Goal: Task Accomplishment & Management: Use online tool/utility

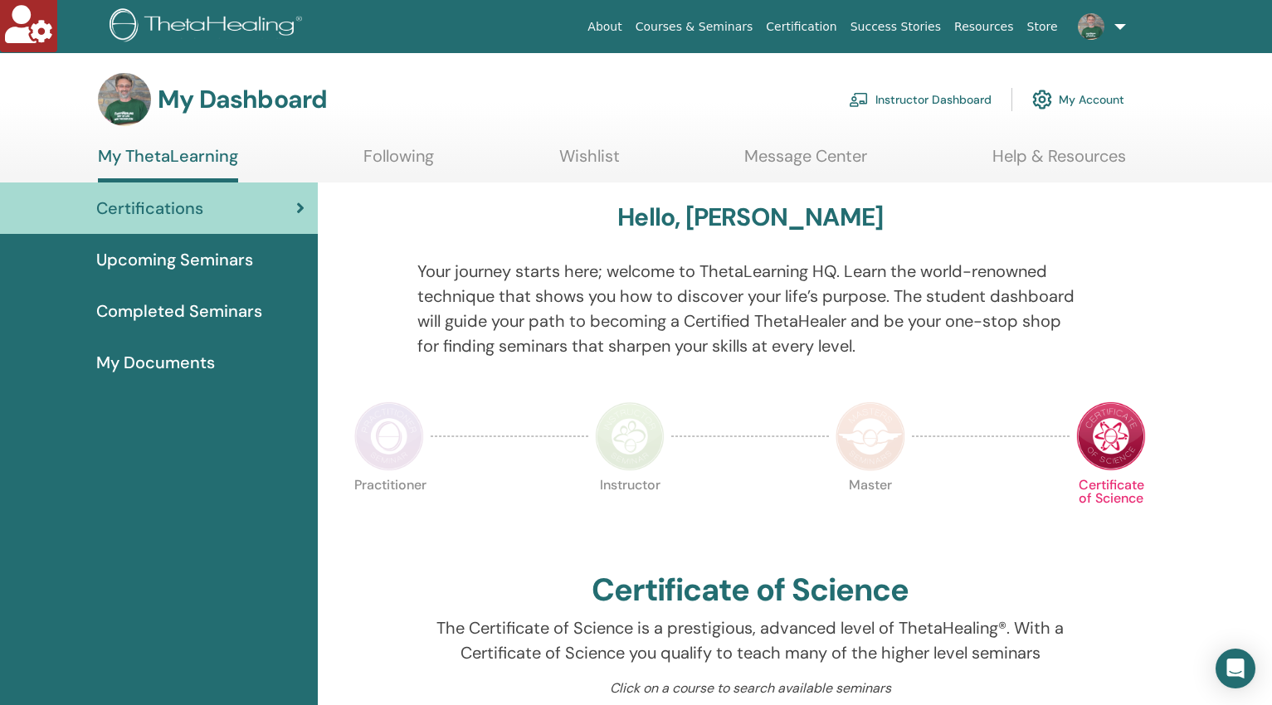
click at [929, 105] on link "Instructor Dashboard" at bounding box center [920, 99] width 143 height 36
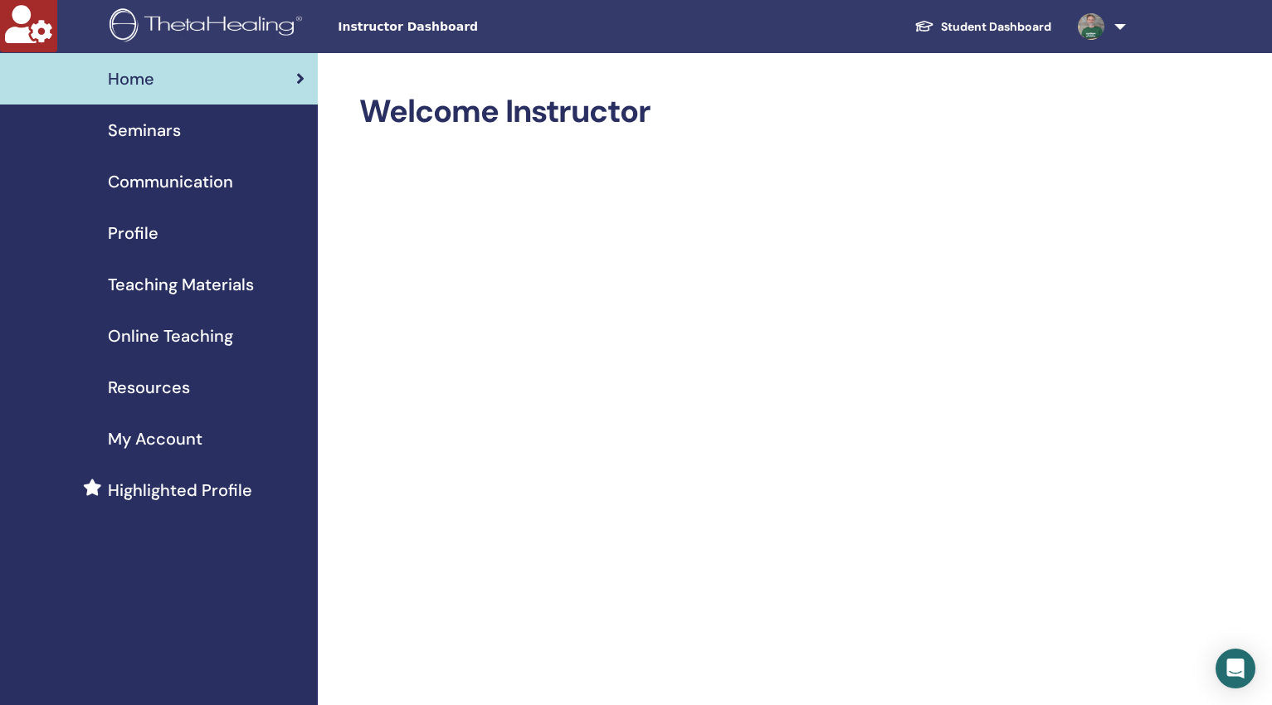
click at [221, 278] on span "Teaching Materials" at bounding box center [181, 284] width 146 height 25
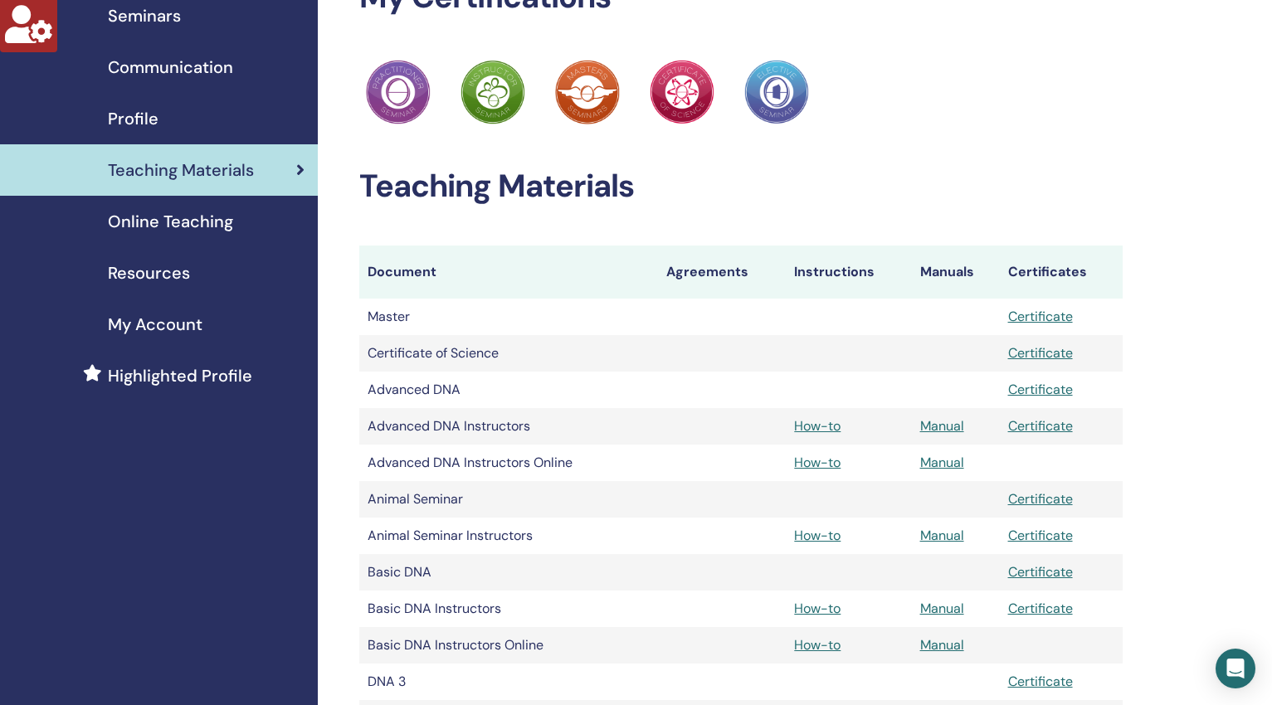
scroll to position [137, 0]
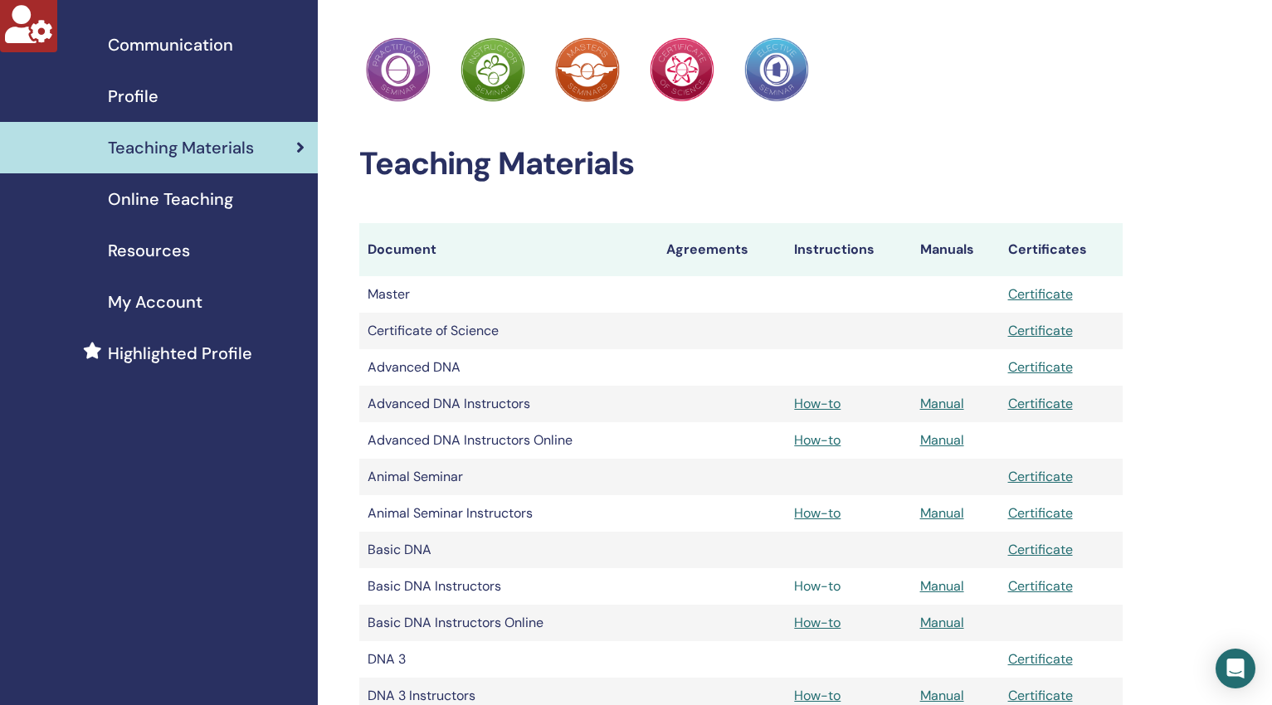
click at [824, 586] on link "How-to" at bounding box center [817, 585] width 46 height 17
